Goal: Information Seeking & Learning: Find contact information

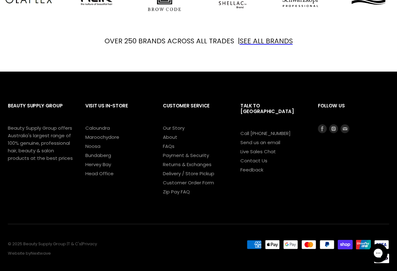
scroll to position [727, 0]
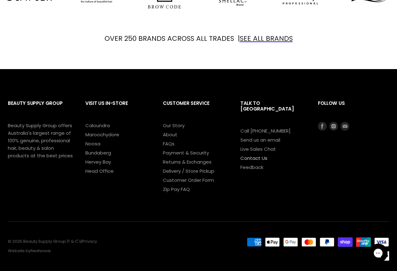
click at [248, 155] on link "Contact Us" at bounding box center [254, 158] width 27 height 7
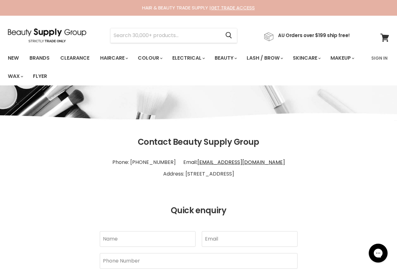
click at [237, 163] on link "[EMAIL_ADDRESS][DOMAIN_NAME]" at bounding box center [242, 162] width 88 height 7
drag, startPoint x: 14, startPoint y: 126, endPoint x: 57, endPoint y: 144, distance: 46.6
click at [13, 126] on div "Contact Beauty Supply Group Phone: [PHONE_NUMBER] Email: [EMAIL_ADDRESS][DOMAIN…" at bounding box center [198, 233] width 397 height 297
drag, startPoint x: 175, startPoint y: 141, endPoint x: 269, endPoint y: 170, distance: 98.2
click at [266, 172] on header "Contact Beauty Supply Group Phone: [PHONE_NUMBER] Email: [EMAIL_ADDRESS][DOMAIN…" at bounding box center [198, 177] width 397 height 78
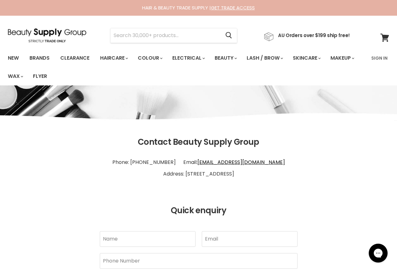
copy header "Beauty Supply Group Phone: [PHONE_NUMBER] Email: [EMAIL_ADDRESS][DOMAIN_NAME] A…"
